Goal: Transaction & Acquisition: Purchase product/service

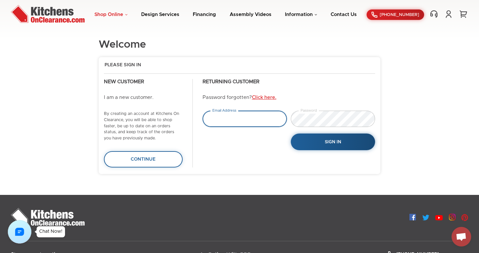
type input "tejas.hapani@gmail.com"
click at [124, 15] on link "Shop Online" at bounding box center [110, 14] width 33 height 5
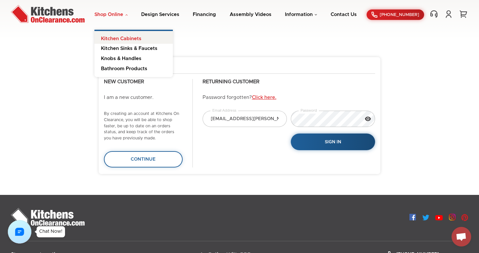
click at [125, 40] on link "Kitchen Cabinets" at bounding box center [133, 37] width 78 height 13
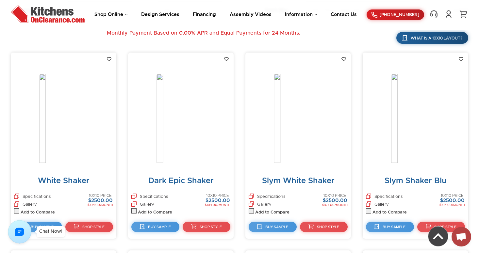
scroll to position [291, 0]
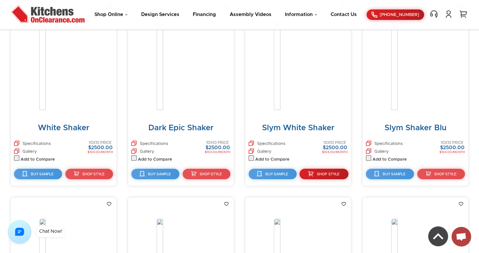
click at [321, 171] on link "Shop Style" at bounding box center [323, 174] width 49 height 11
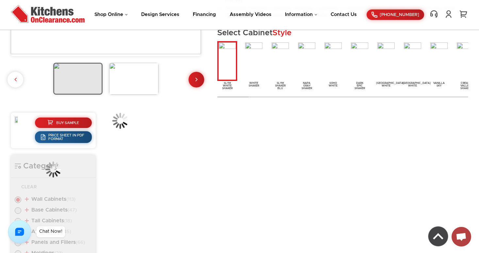
scroll to position [186, 0]
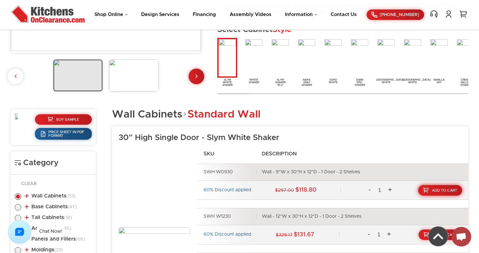
click at [430, 192] on link "Add To Cart" at bounding box center [440, 190] width 44 height 11
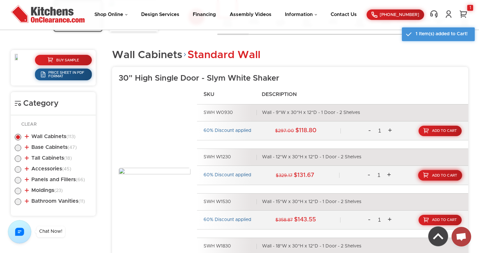
click at [442, 171] on link "Add To Cart" at bounding box center [440, 175] width 44 height 11
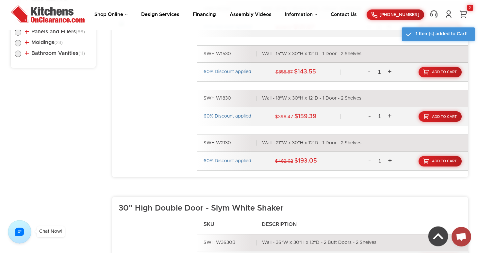
scroll to position [456, 0]
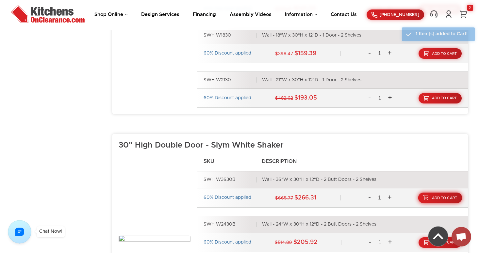
click at [445, 199] on span "Add To Cart" at bounding box center [444, 198] width 25 height 4
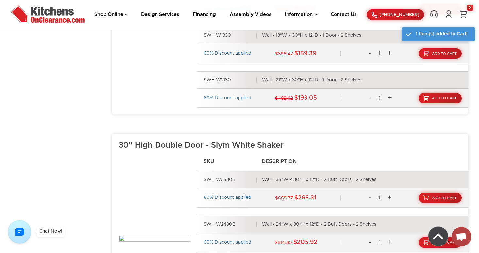
click at [465, 9] on div "Shop Online Kitchen Cabinets Kitchen Sinks & Faucets Knobs & Handles Bathroom P…" at bounding box center [239, 15] width 470 height 20
click at [465, 11] on link "3" at bounding box center [463, 14] width 10 height 8
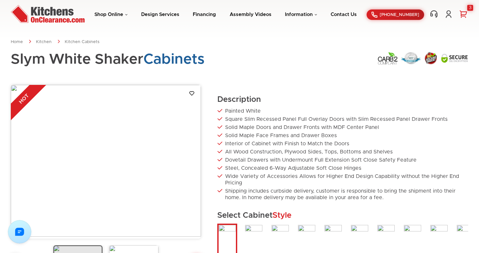
click at [464, 15] on link "3" at bounding box center [463, 14] width 10 height 8
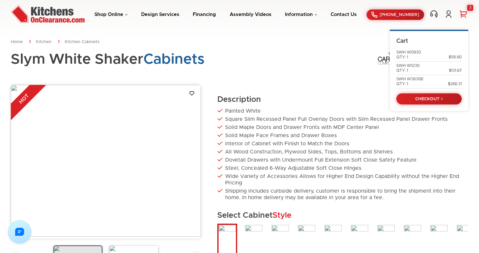
scroll to position [222, 0]
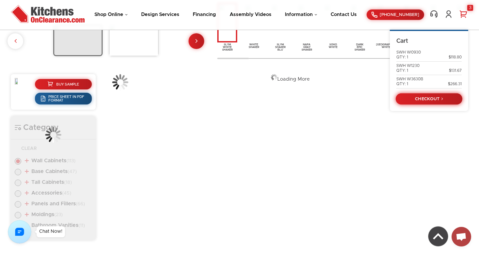
click at [434, 100] on link "CHECKOUT" at bounding box center [429, 98] width 67 height 11
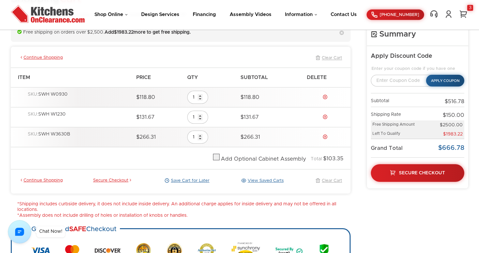
scroll to position [61, 0]
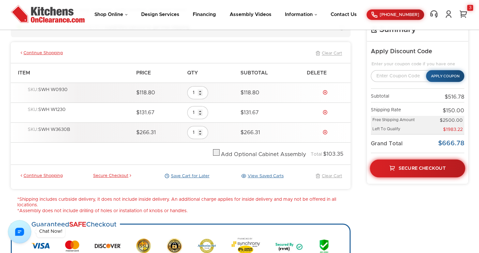
click at [410, 166] on span "Secure Checkout" at bounding box center [421, 168] width 47 height 5
